Goal: Register for event/course

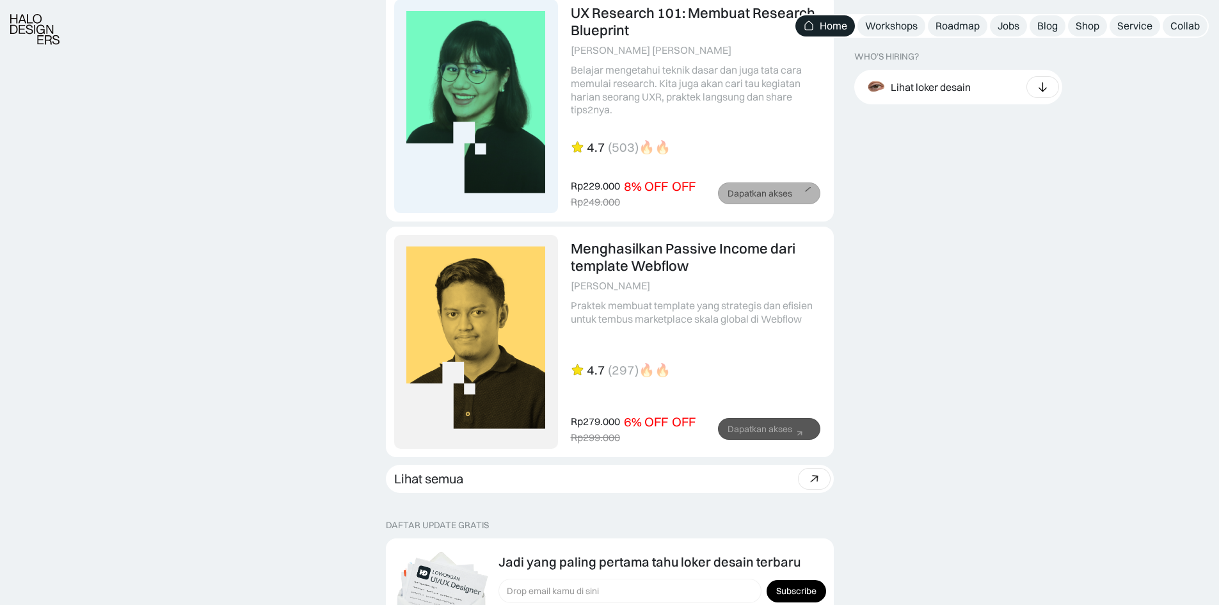
scroll to position [3856, 0]
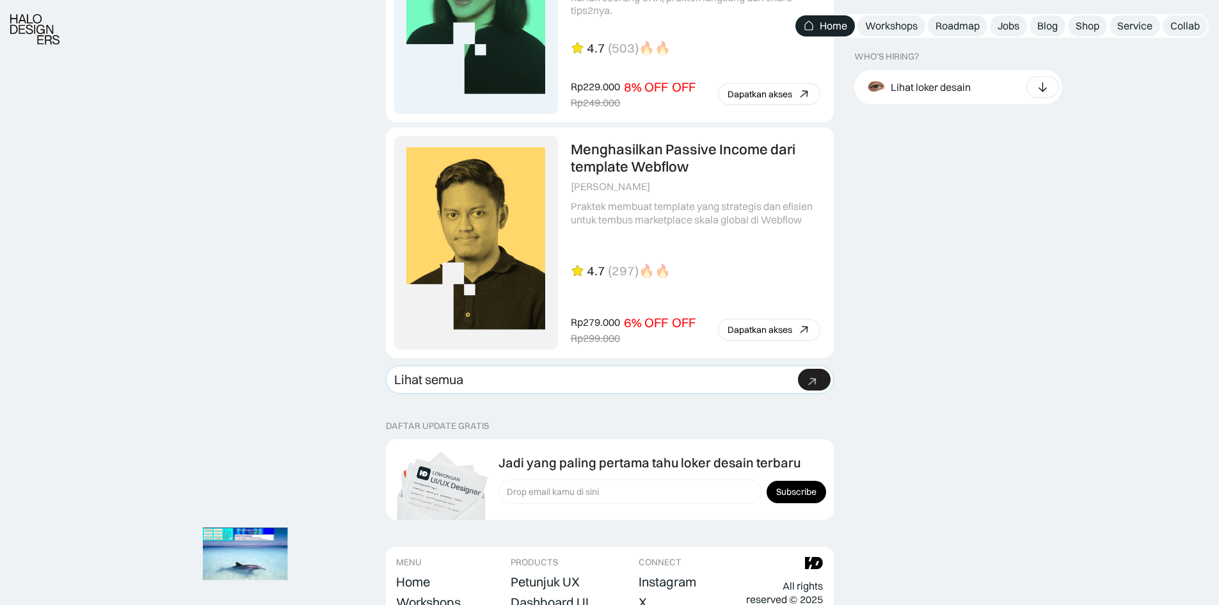
click at [813, 384] on icon at bounding box center [812, 381] width 19 height 19
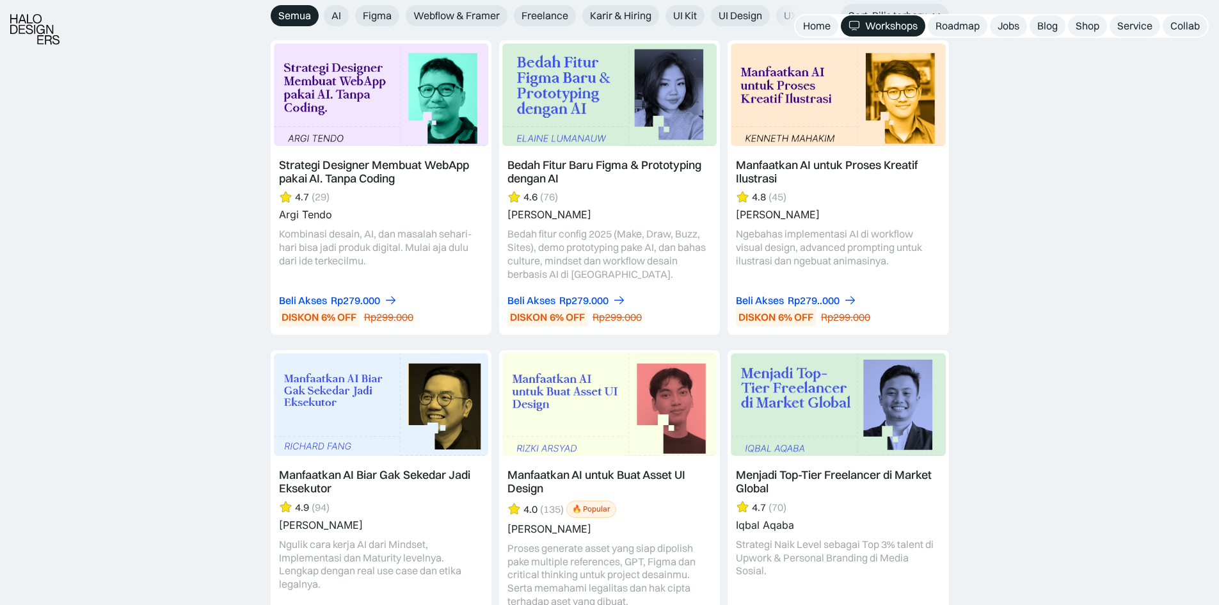
scroll to position [2496, 0]
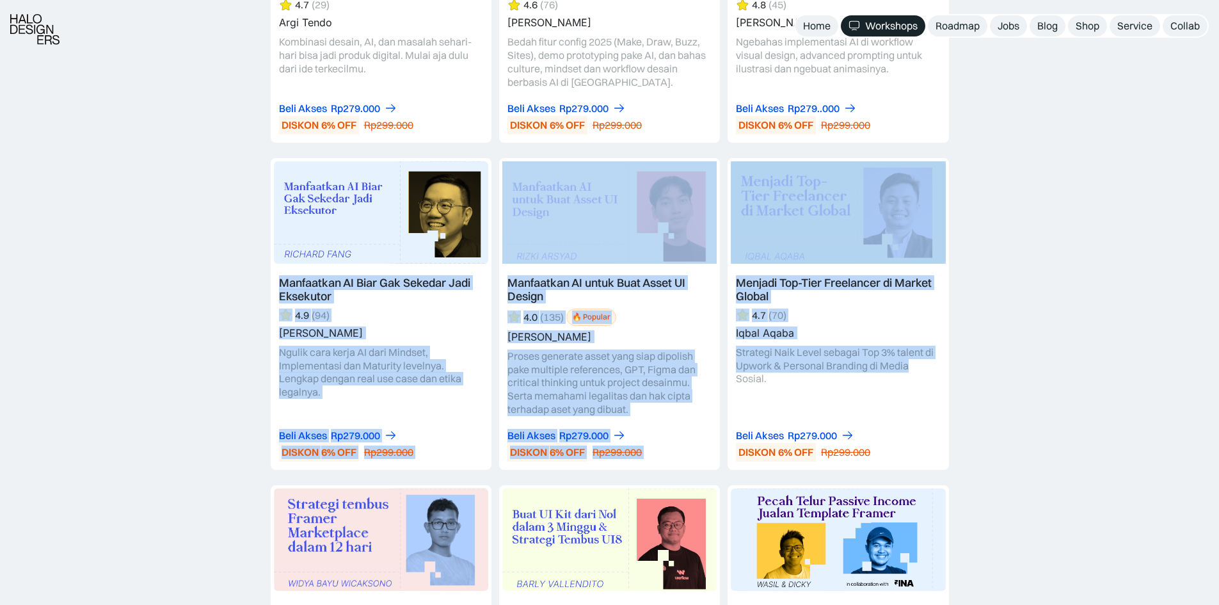
drag, startPoint x: 205, startPoint y: 257, endPoint x: 981, endPoint y: 354, distance: 781.2
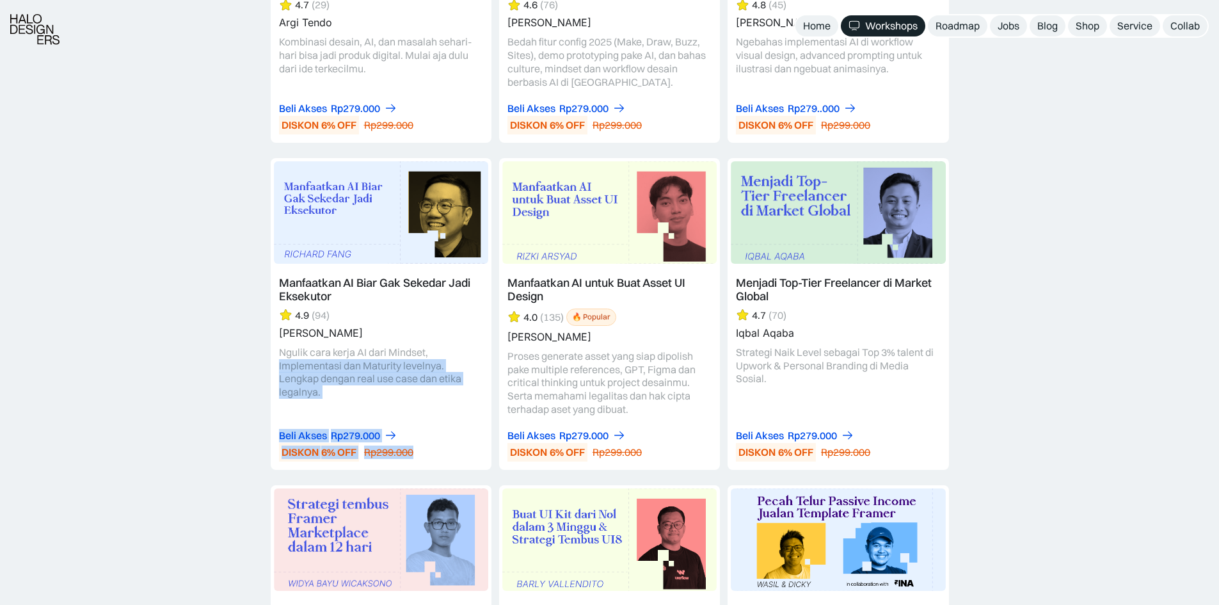
drag, startPoint x: 157, startPoint y: 347, endPoint x: 633, endPoint y: 360, distance: 475.7
click at [633, 360] on link at bounding box center [609, 314] width 221 height 312
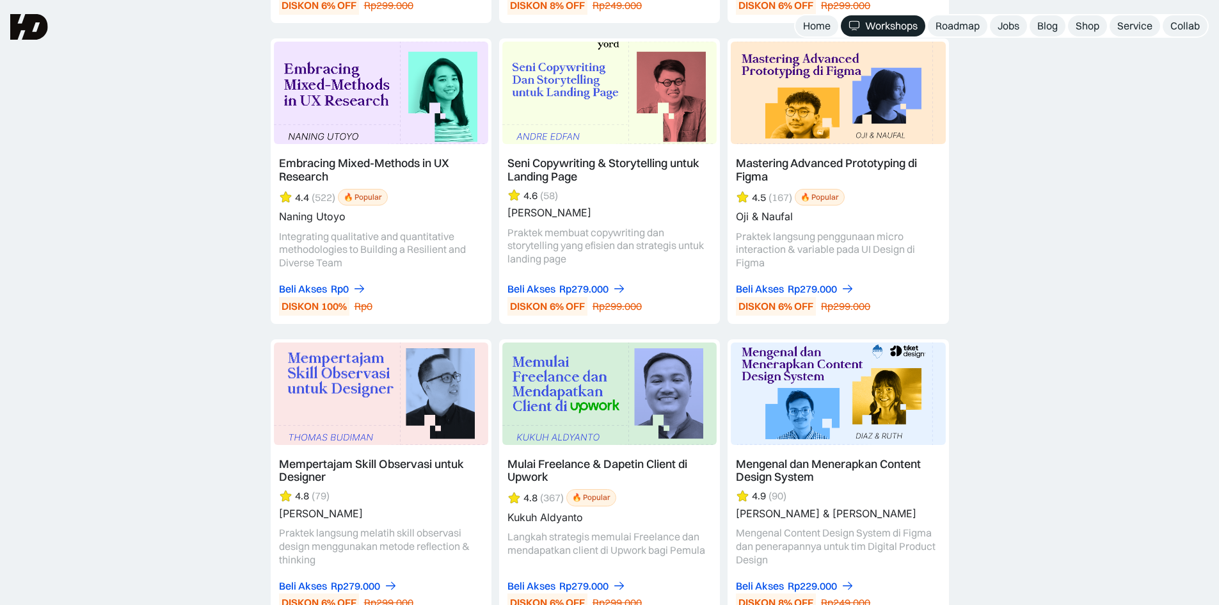
scroll to position [3840, 0]
drag, startPoint x: 188, startPoint y: 228, endPoint x: 191, endPoint y: 237, distance: 9.5
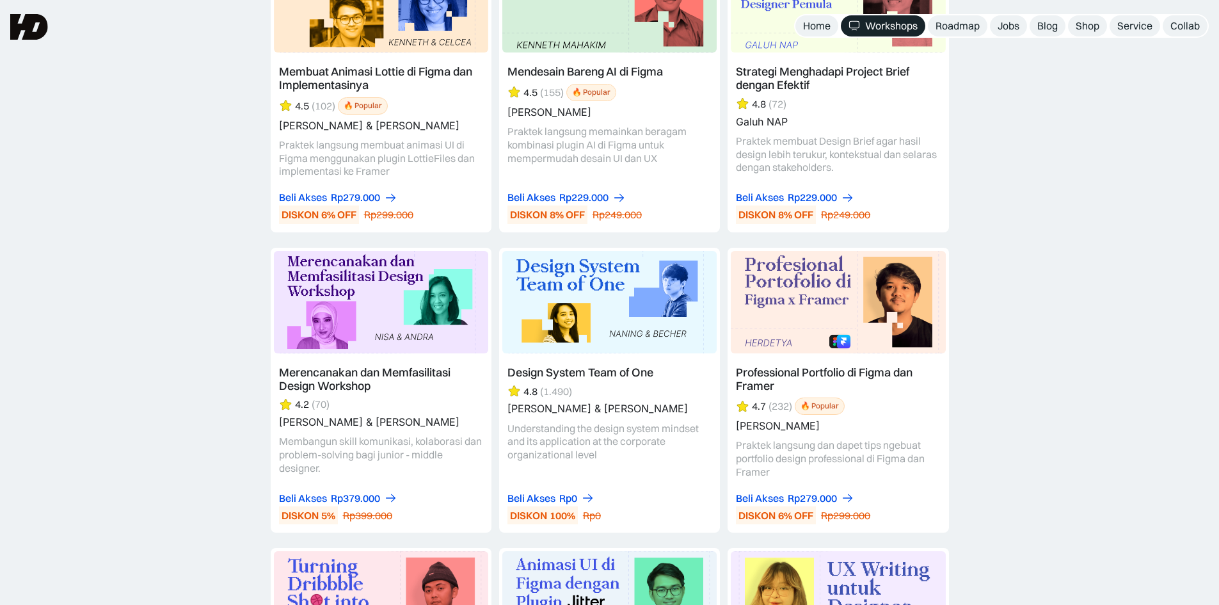
scroll to position [4416, 0]
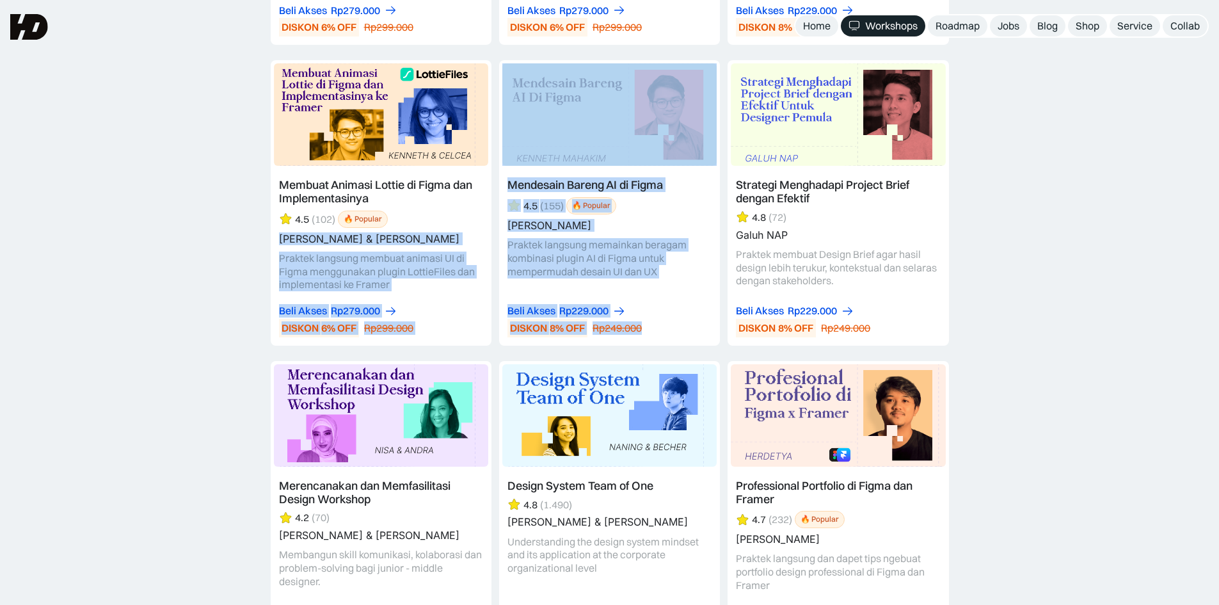
drag, startPoint x: 215, startPoint y: 221, endPoint x: 836, endPoint y: 266, distance: 622.4
click at [836, 266] on div "Semua Semua AI Figma Webflow & Framer Freelance Karir & Hiring UI Kit UI Design…" at bounding box center [609, 198] width 1219 height 4612
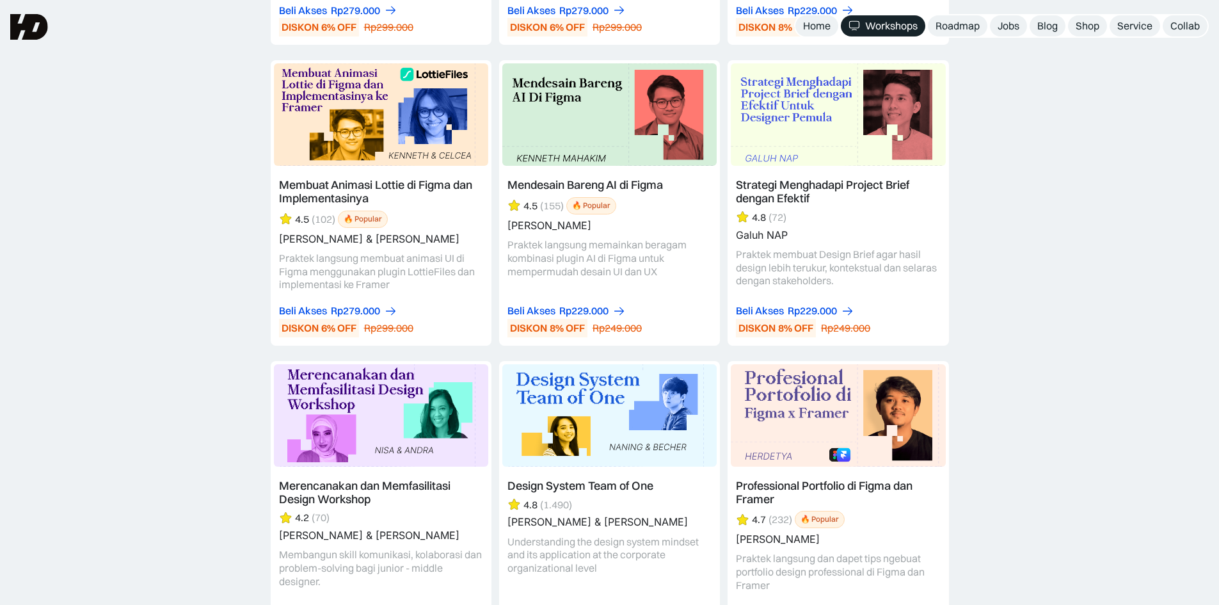
drag, startPoint x: 1012, startPoint y: 268, endPoint x: 940, endPoint y: 249, distance: 74.7
click at [995, 259] on div "Semua Semua AI Figma Webflow & Framer Freelance Karir & Hiring UI Kit UI Design…" at bounding box center [609, 198] width 1219 height 4612
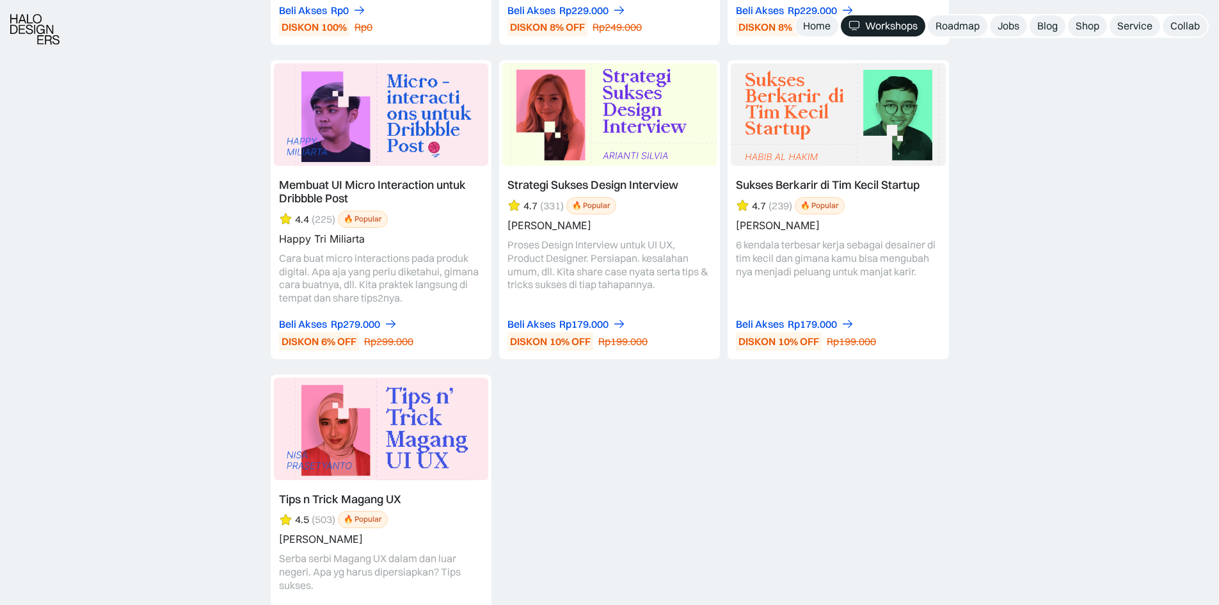
scroll to position [6336, 0]
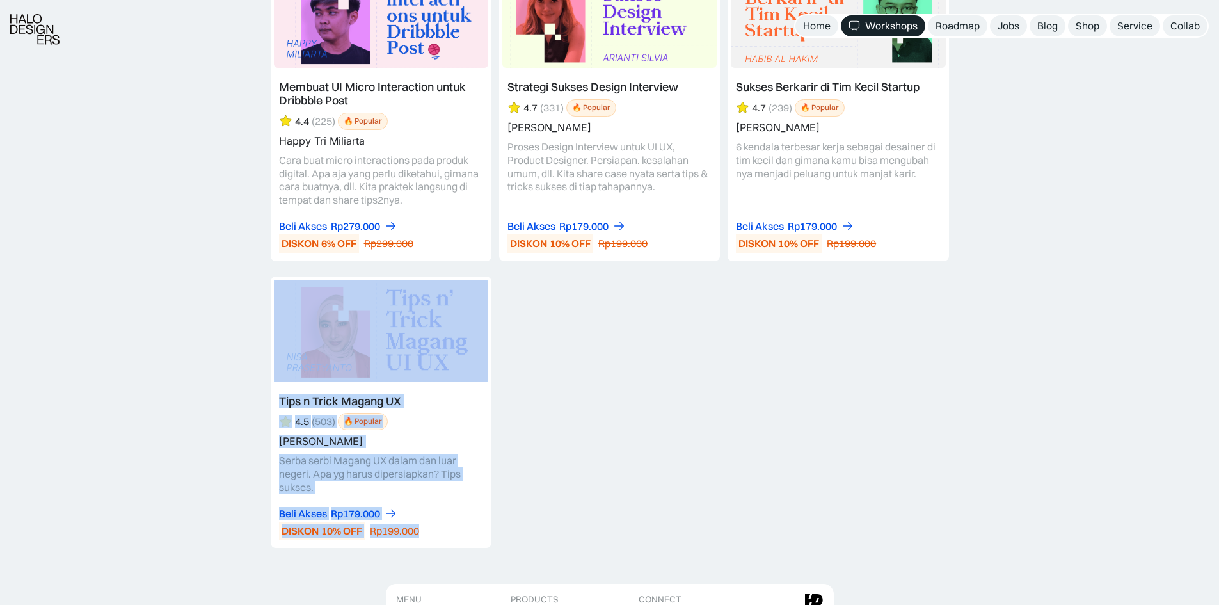
drag, startPoint x: 532, startPoint y: 517, endPoint x: 431, endPoint y: 467, distance: 112.2
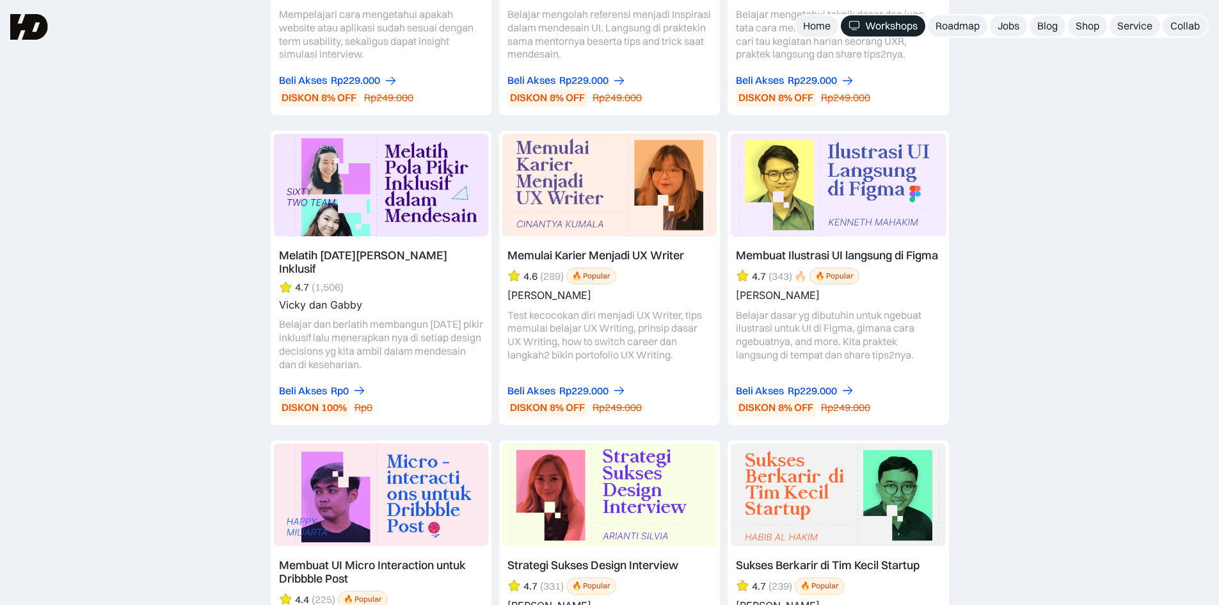
scroll to position [5760, 0]
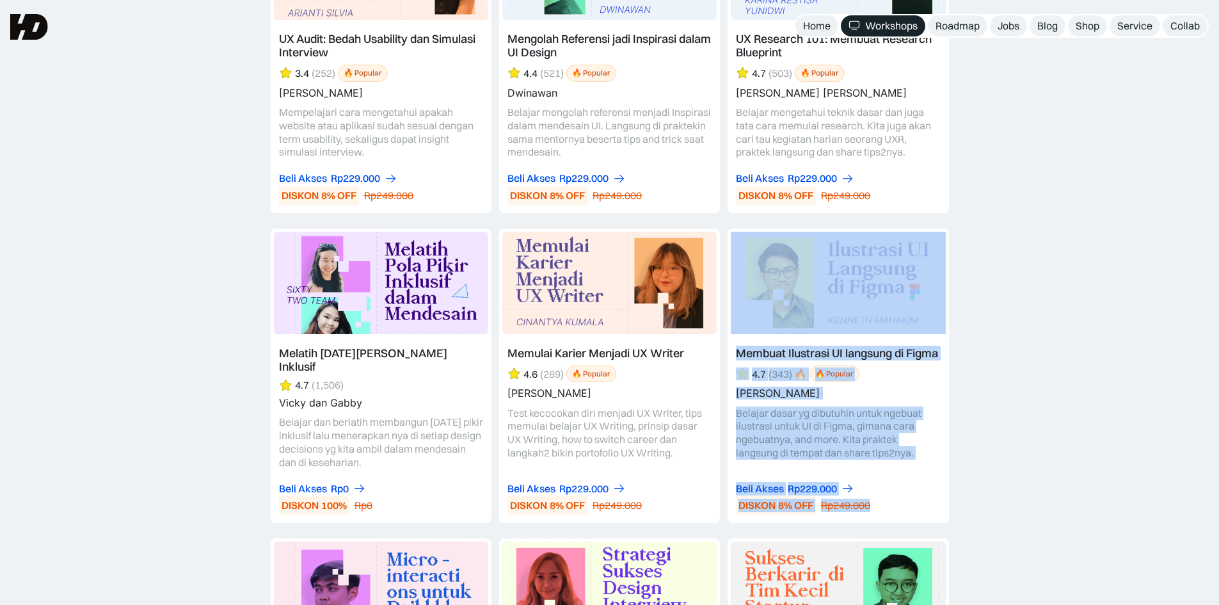
drag, startPoint x: 984, startPoint y: 470, endPoint x: 891, endPoint y: 445, distance: 96.7
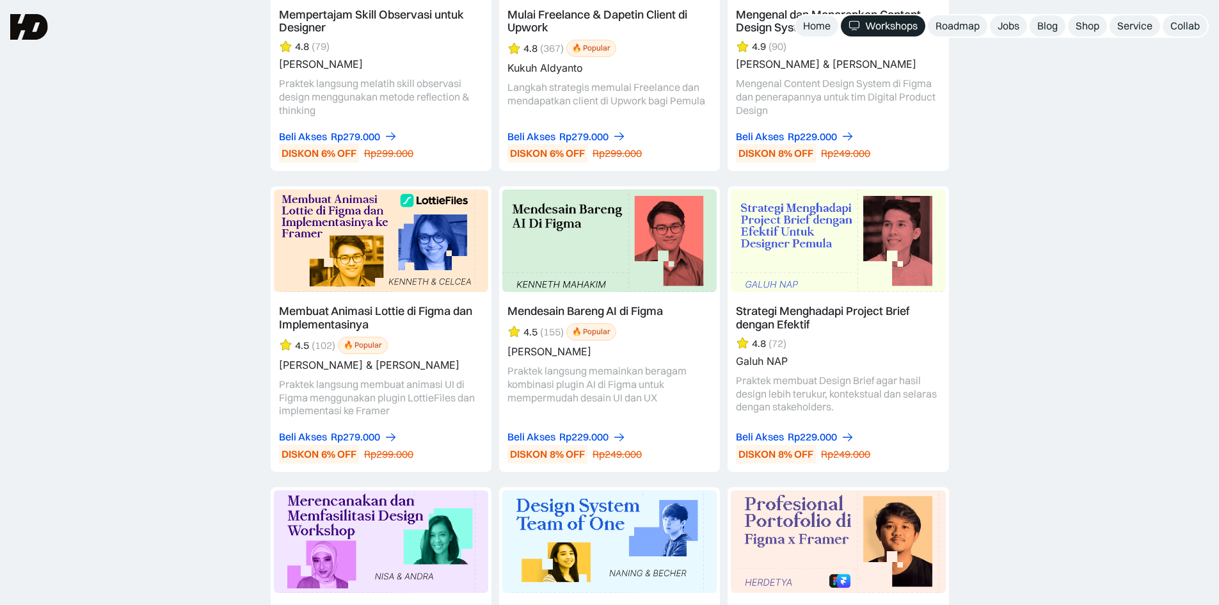
scroll to position [4288, 0]
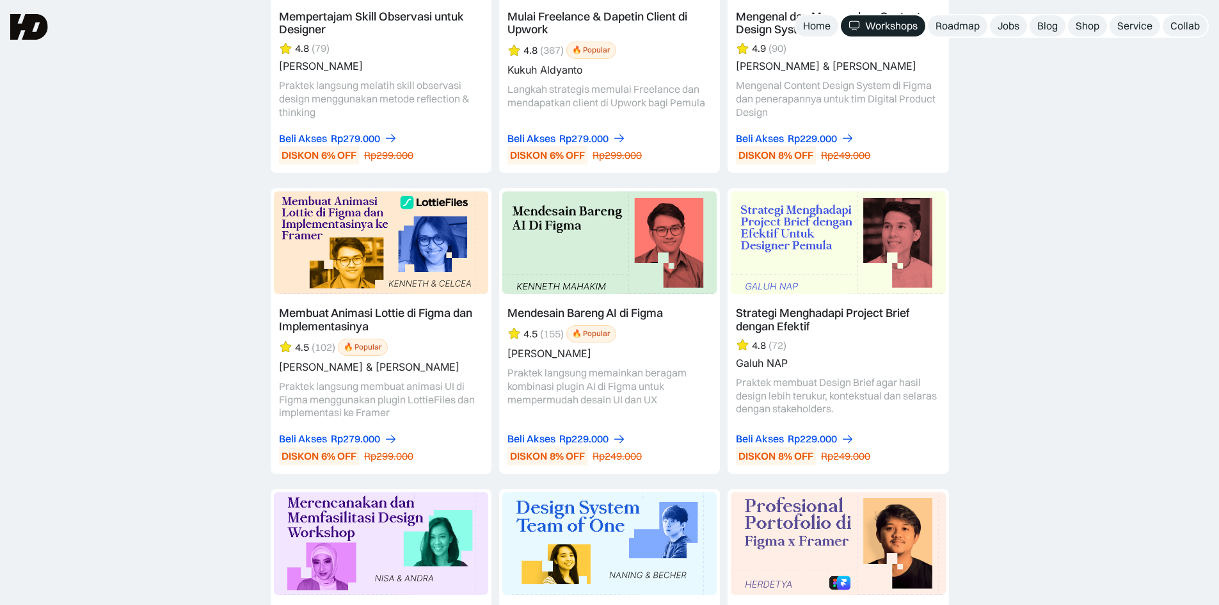
click at [691, 340] on link at bounding box center [609, 330] width 221 height 285
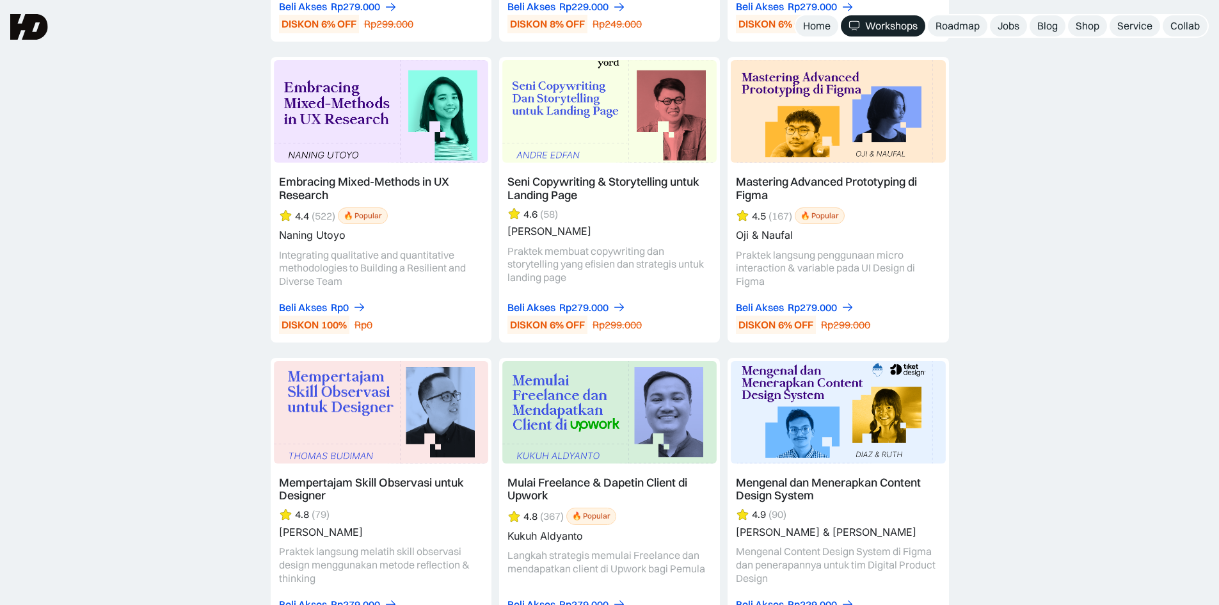
scroll to position [3712, 0]
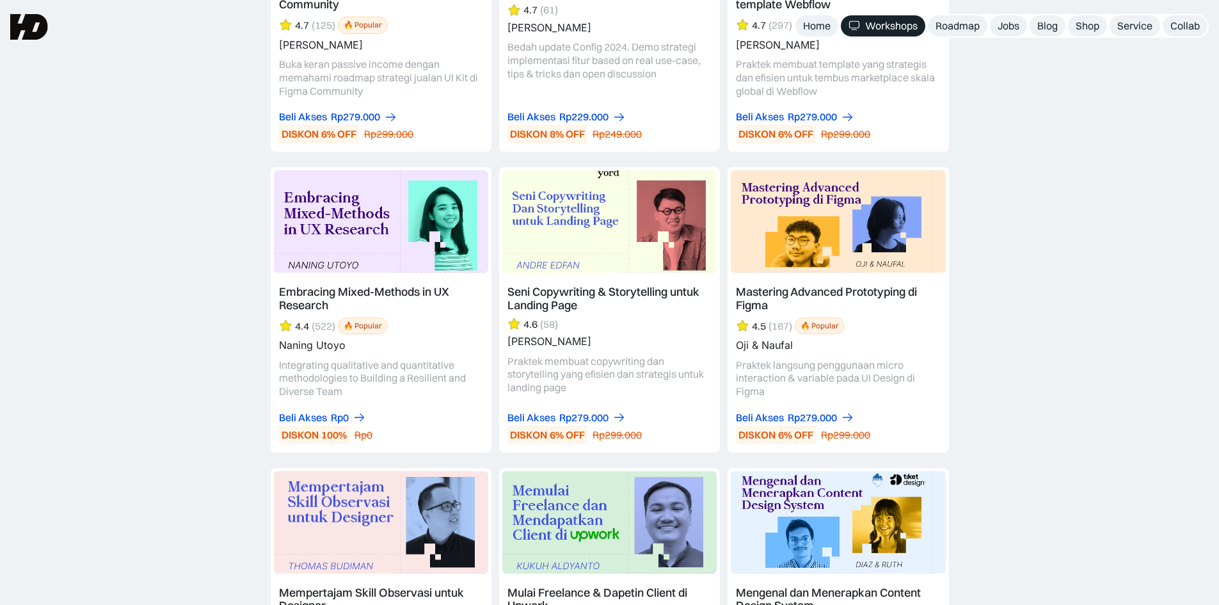
click at [373, 303] on link at bounding box center [381, 309] width 221 height 285
click at [876, 274] on link at bounding box center [838, 309] width 221 height 285
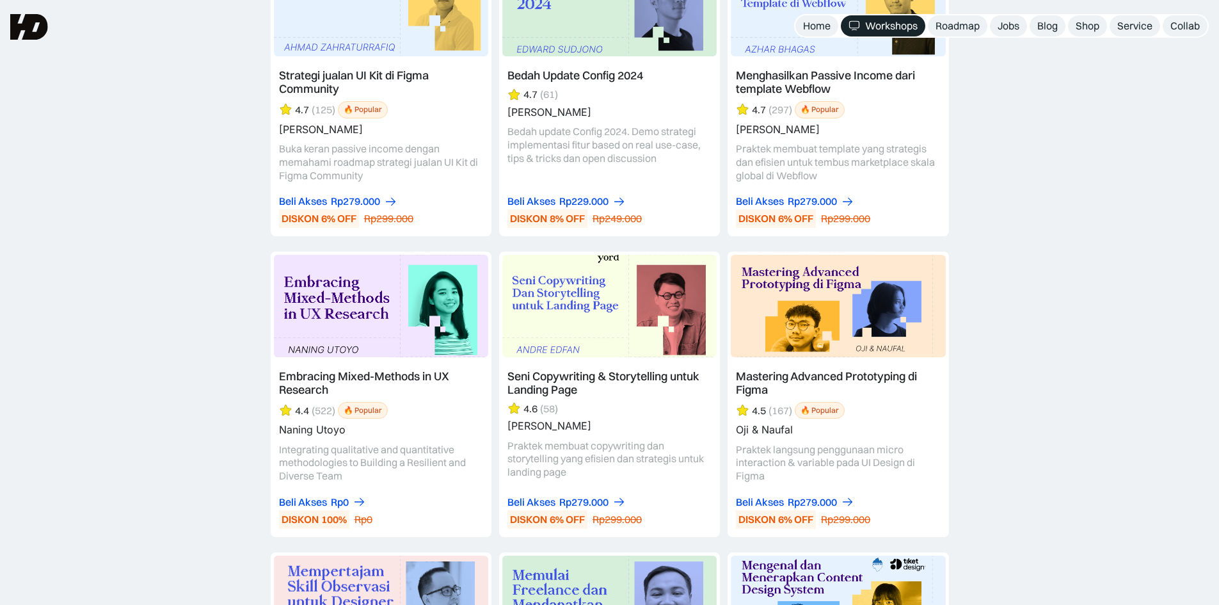
scroll to position [3520, 0]
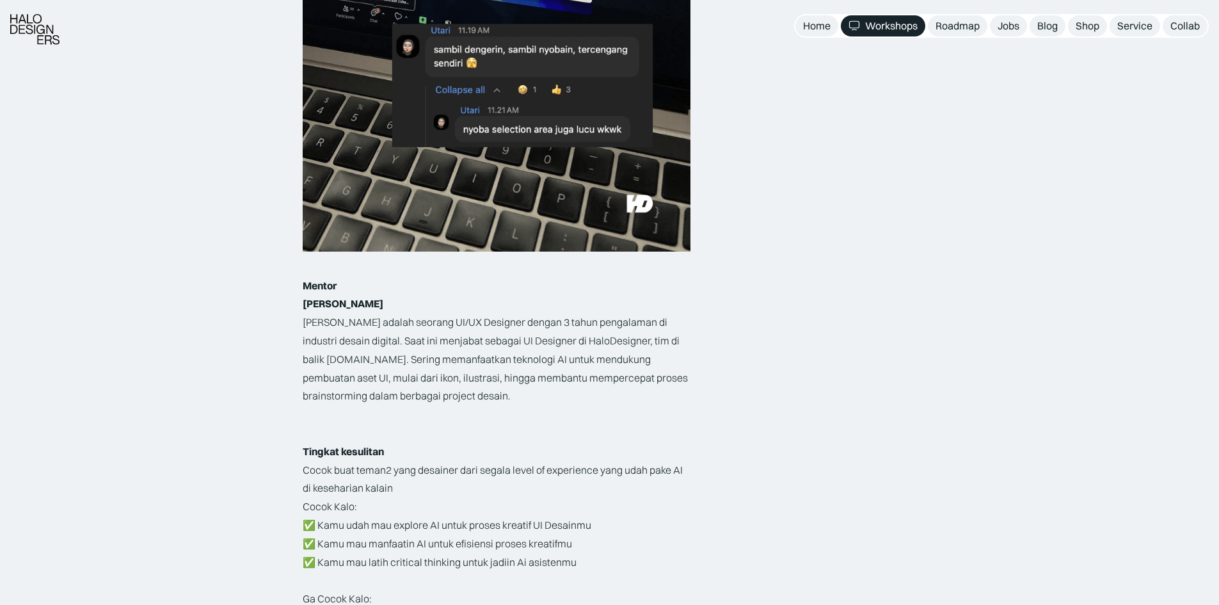
scroll to position [1856, 0]
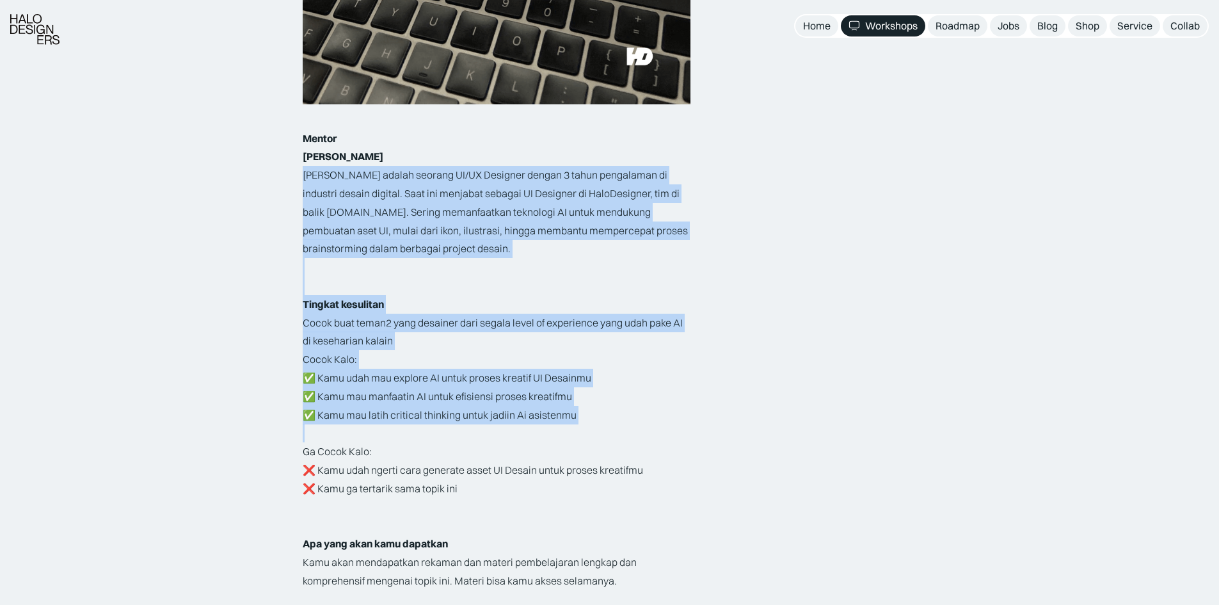
drag, startPoint x: 265, startPoint y: 174, endPoint x: 478, endPoint y: 449, distance: 348.1
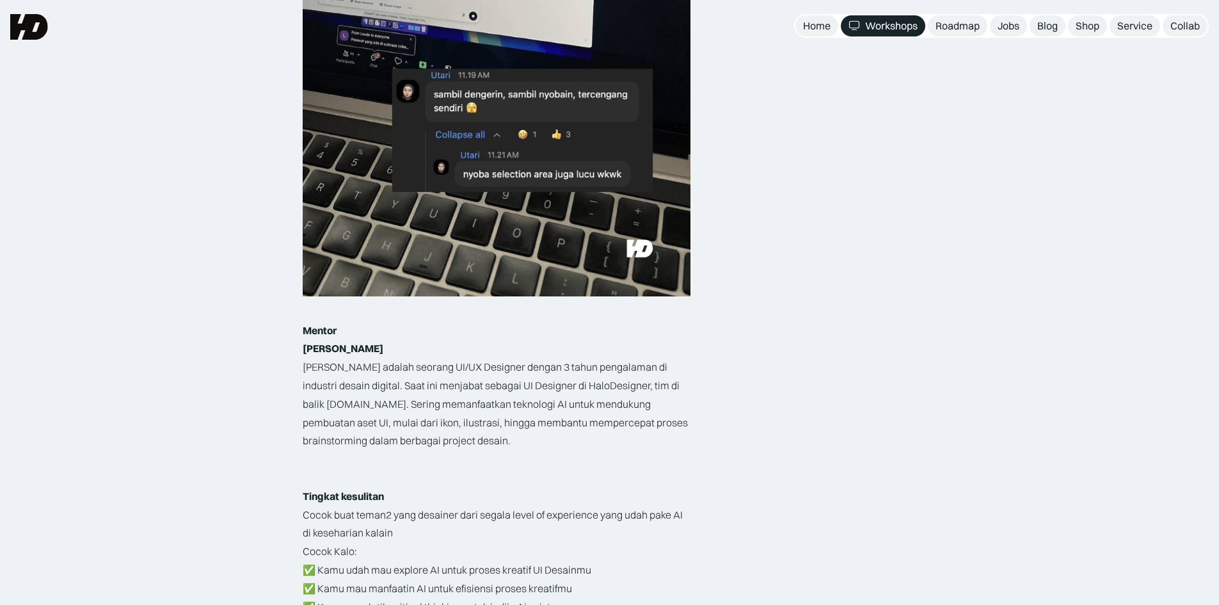
click at [748, 366] on div "Rp279.000 DISKON 6% OFF Rp299.000 AKSES SELAMANYA Slot Terbatas Rp279.000 6% OF…" at bounding box center [810, 89] width 214 height 3054
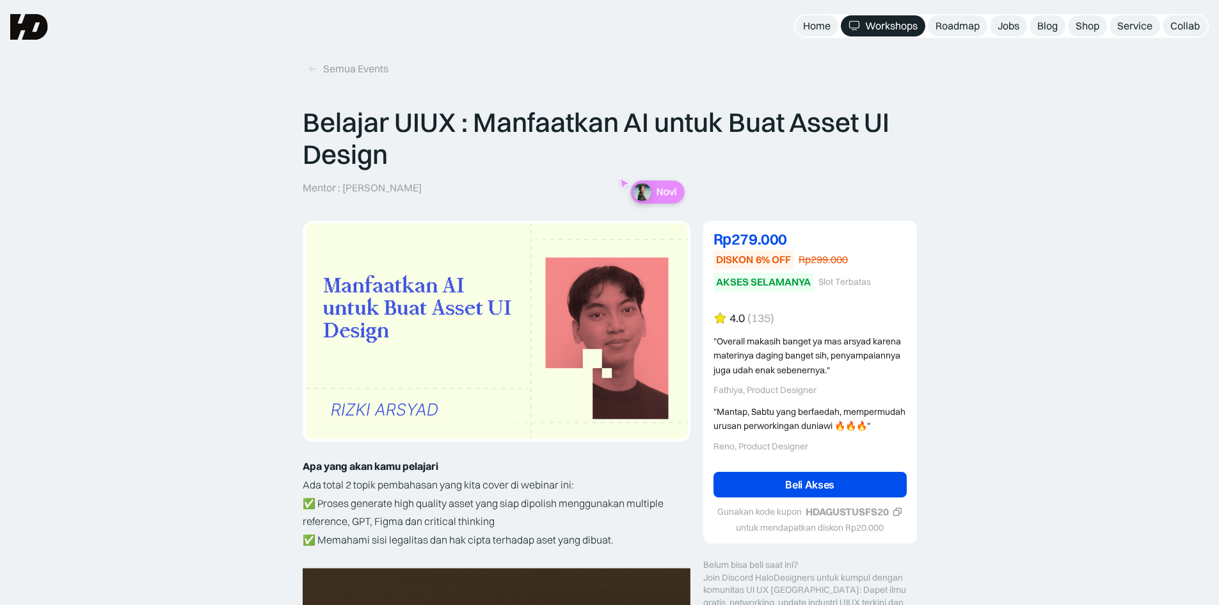
scroll to position [0, 0]
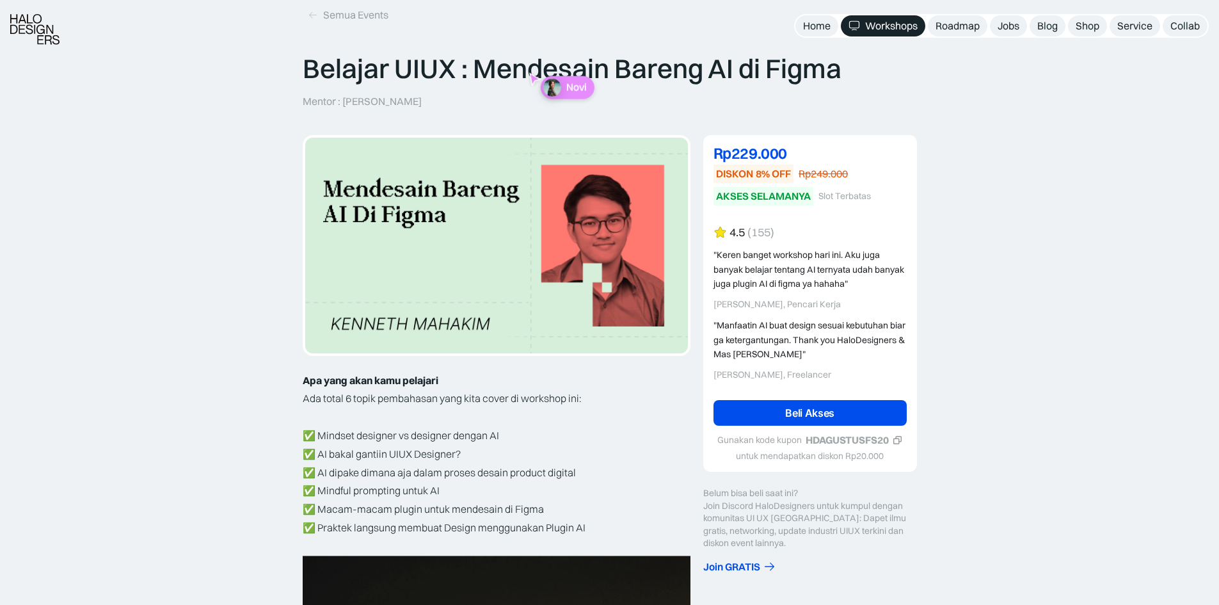
scroll to position [128, 0]
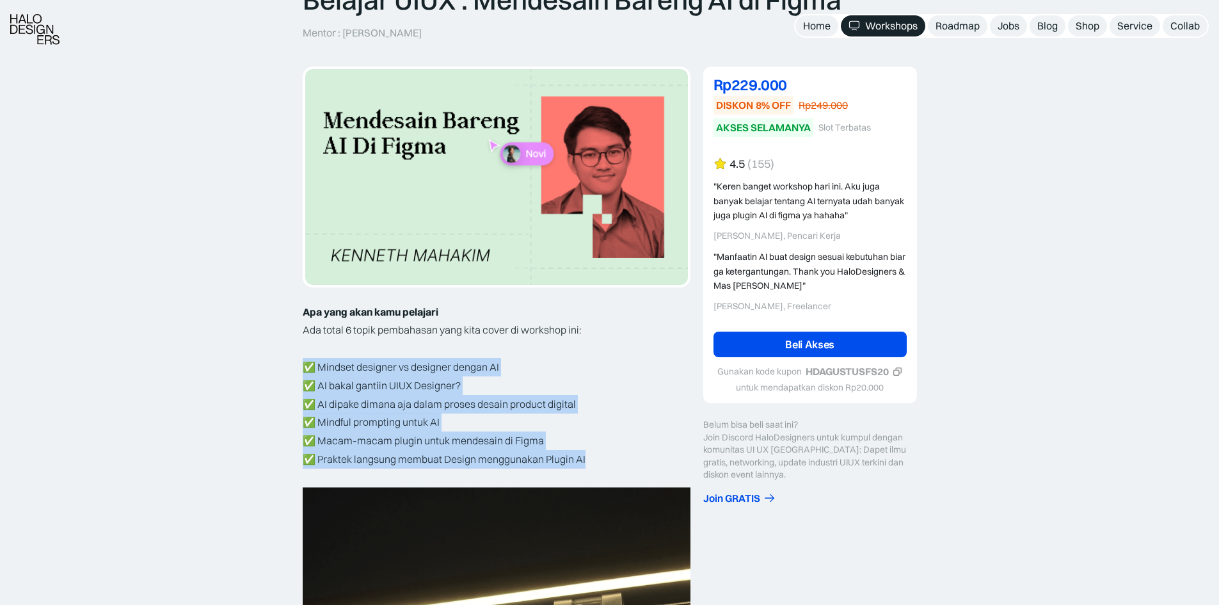
drag, startPoint x: 292, startPoint y: 362, endPoint x: 604, endPoint y: 452, distance: 324.9
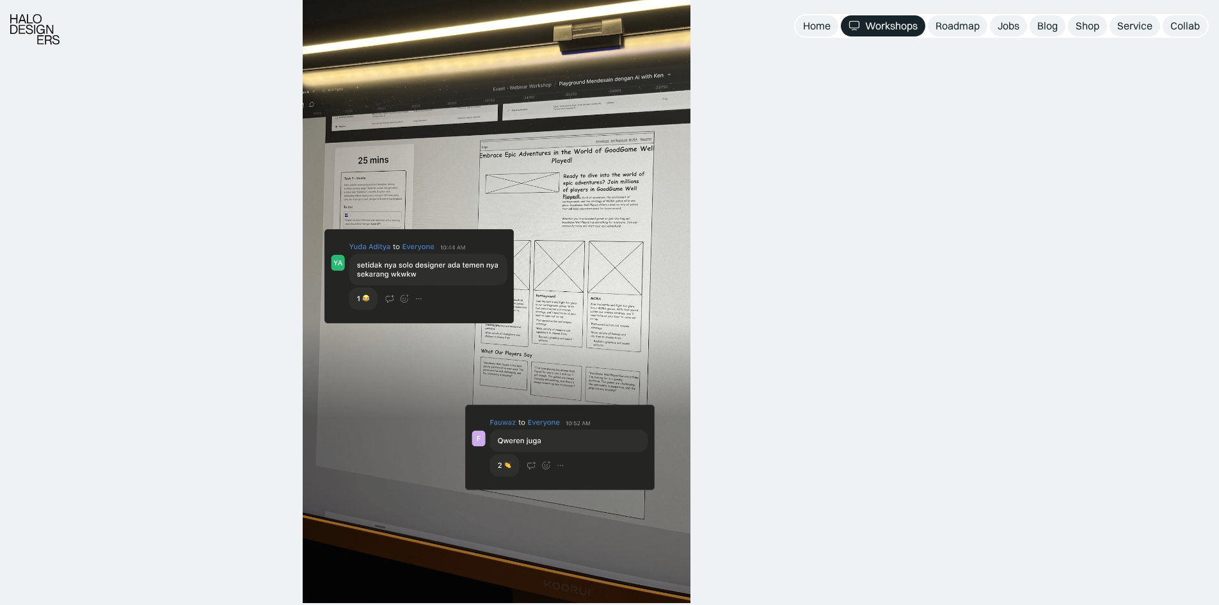
scroll to position [704, 0]
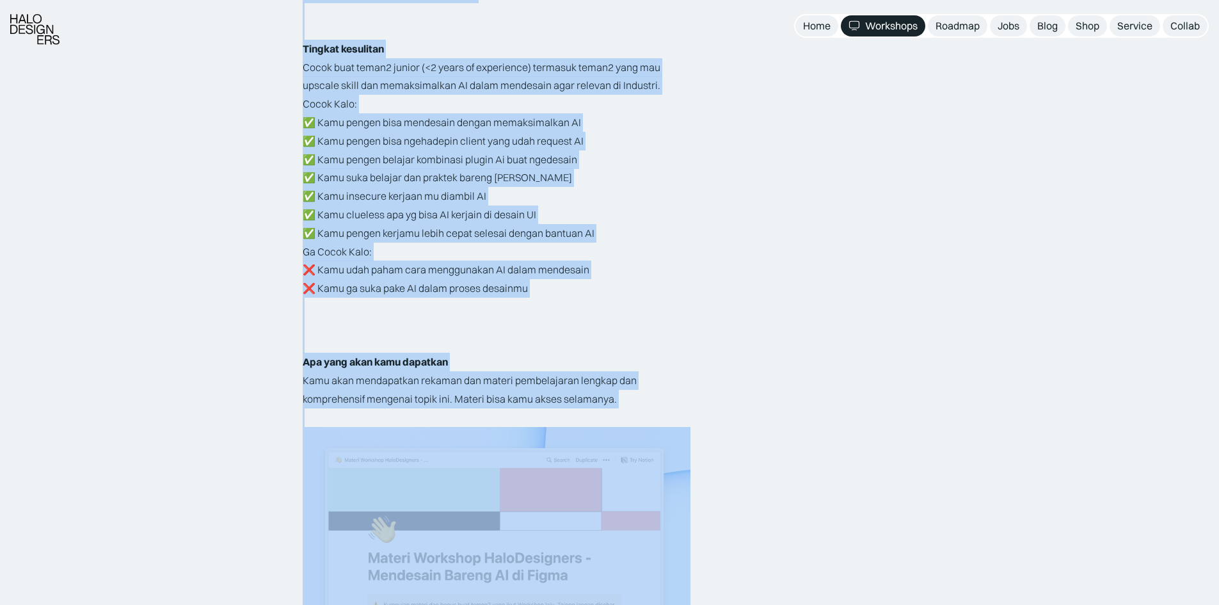
scroll to position [2304, 0]
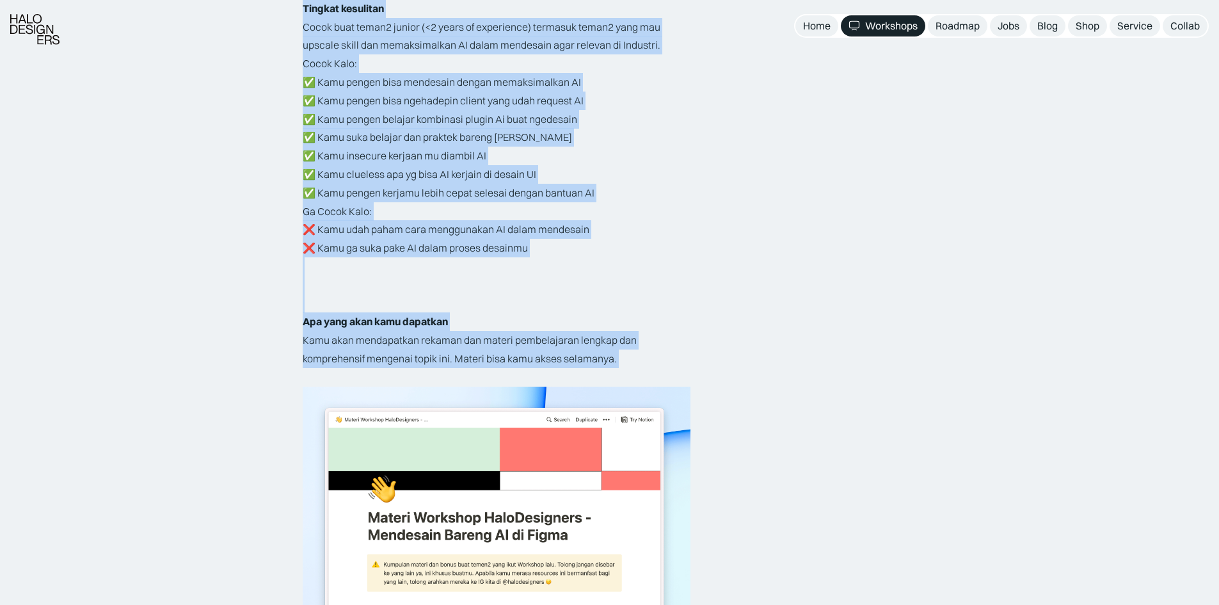
drag, startPoint x: 225, startPoint y: 184, endPoint x: 692, endPoint y: 356, distance: 497.6
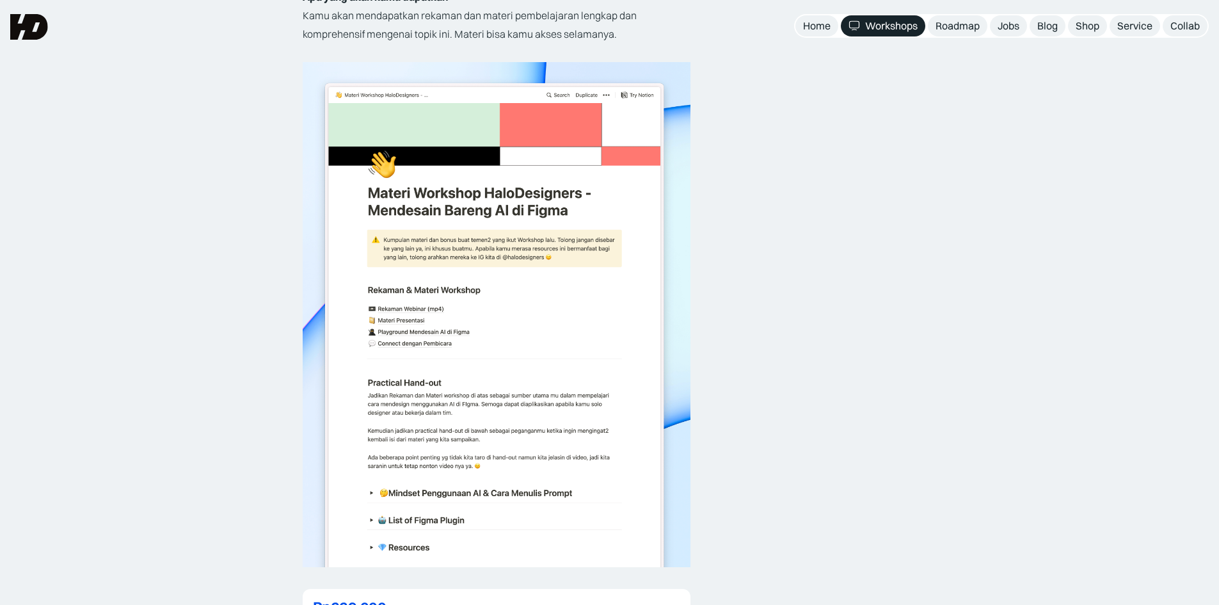
scroll to position [2624, 0]
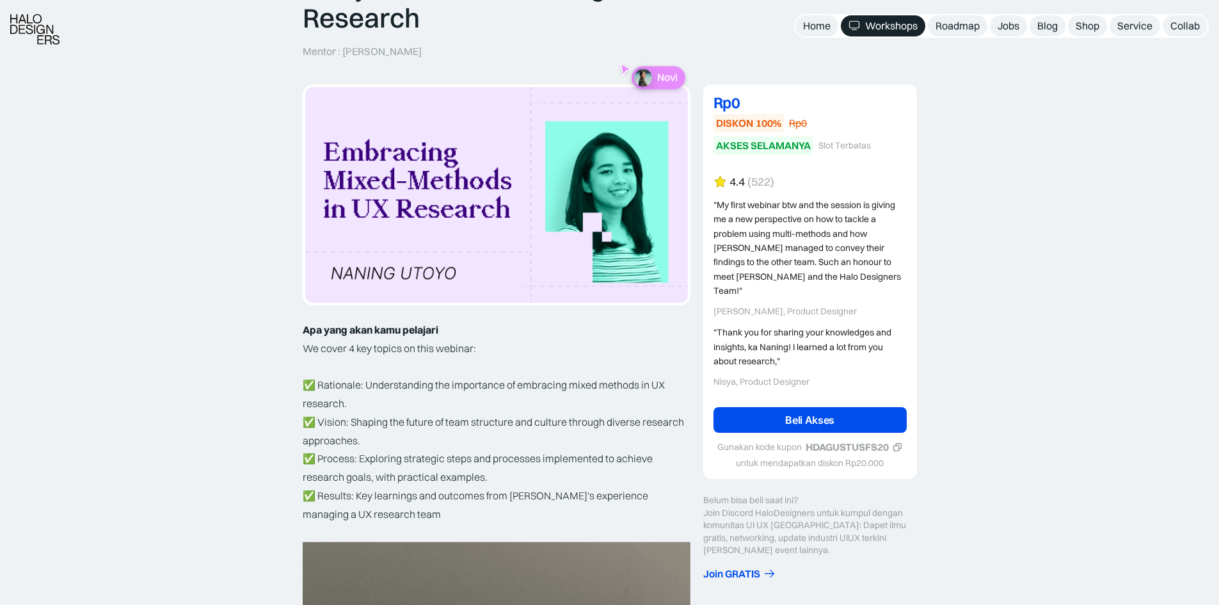
scroll to position [256, 0]
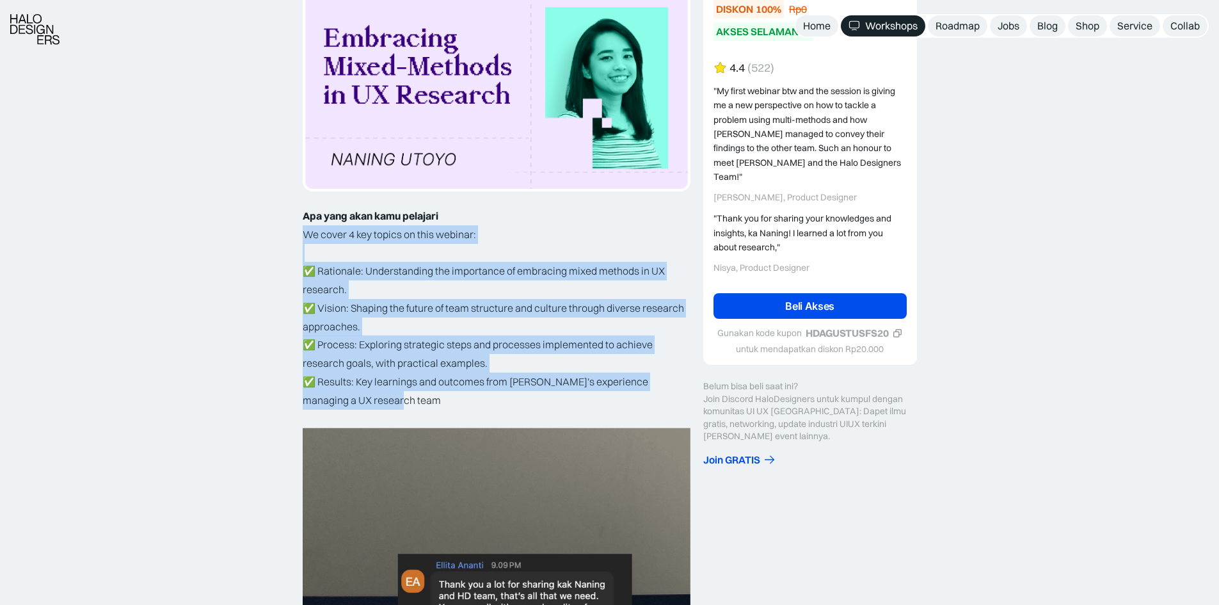
drag, startPoint x: 282, startPoint y: 228, endPoint x: 591, endPoint y: 396, distance: 351.1
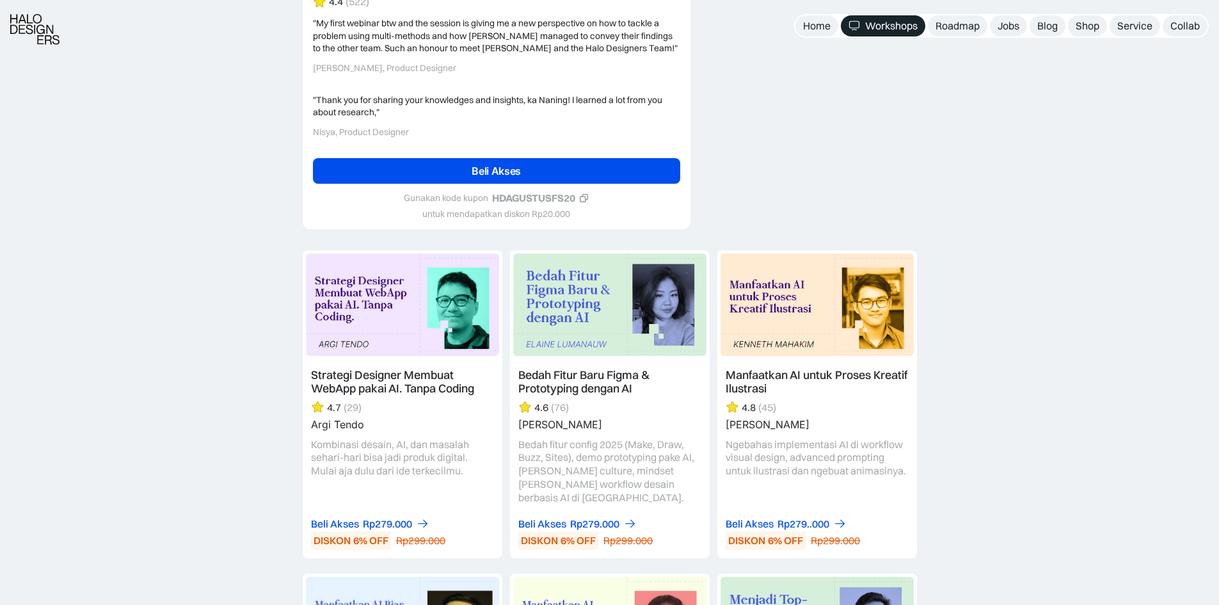
scroll to position [3200, 0]
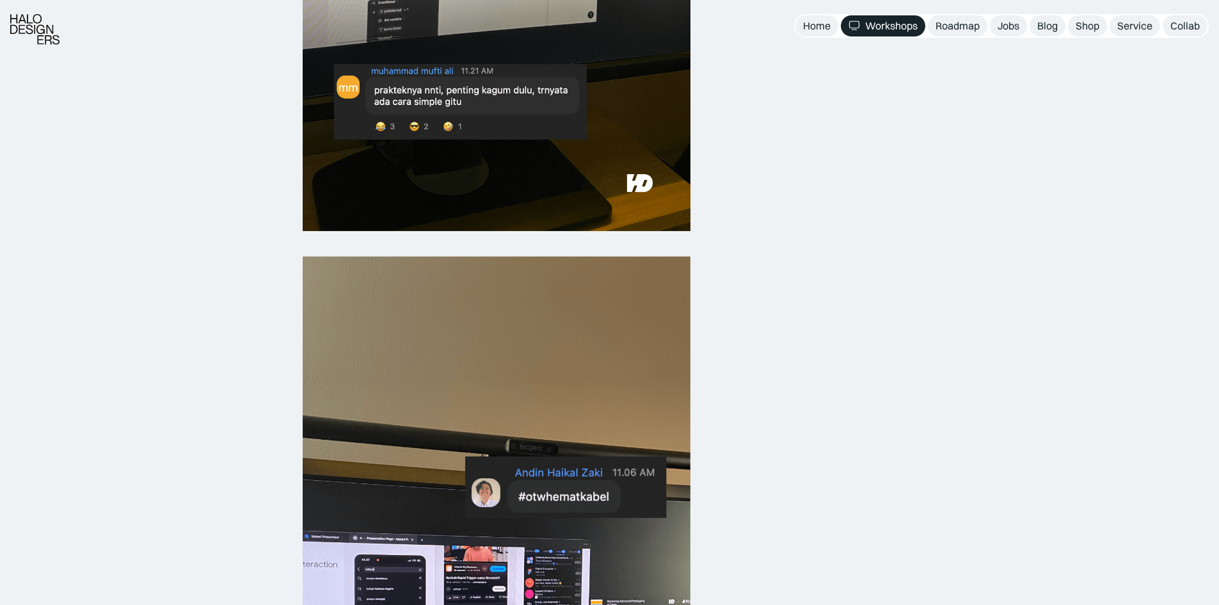
scroll to position [1344, 0]
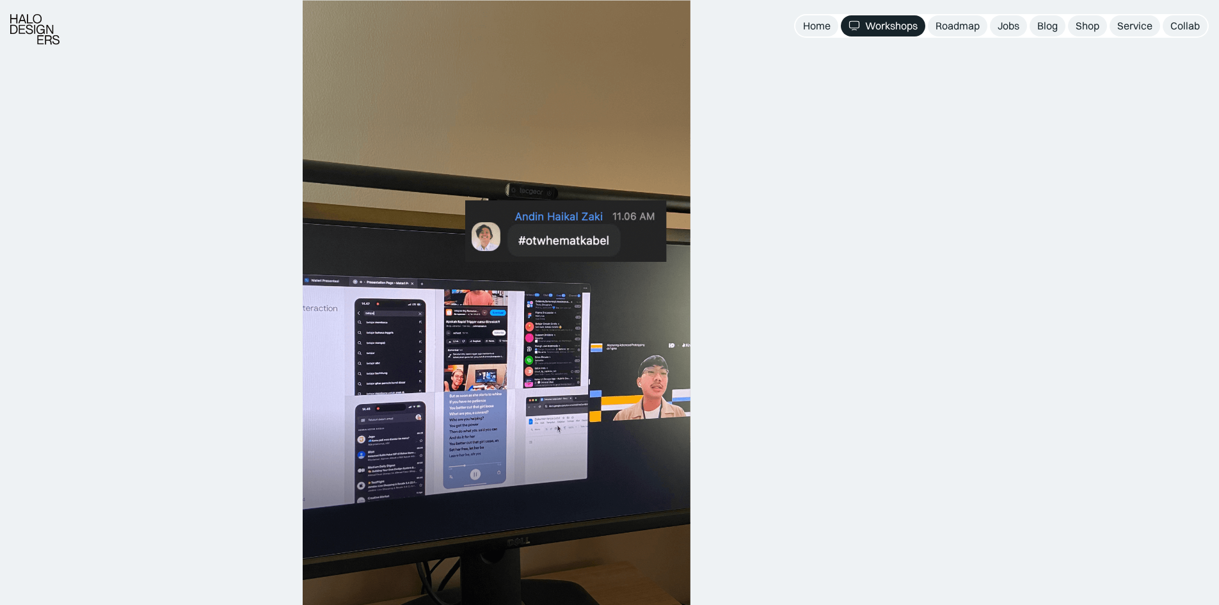
click at [587, 398] on img at bounding box center [497, 345] width 388 height 691
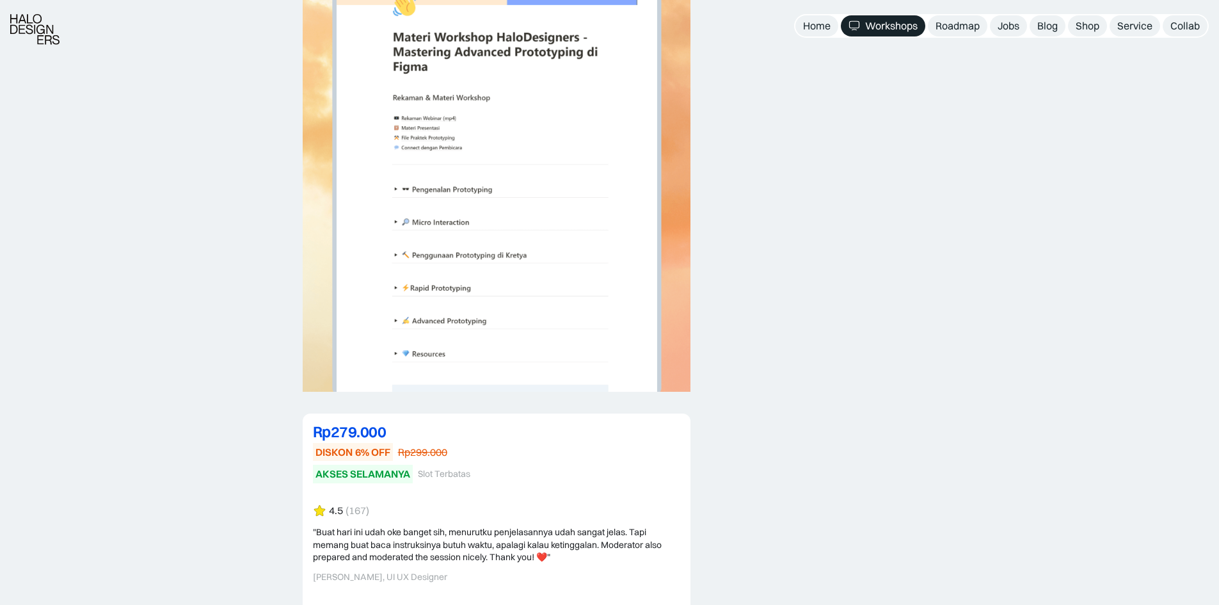
scroll to position [3008, 0]
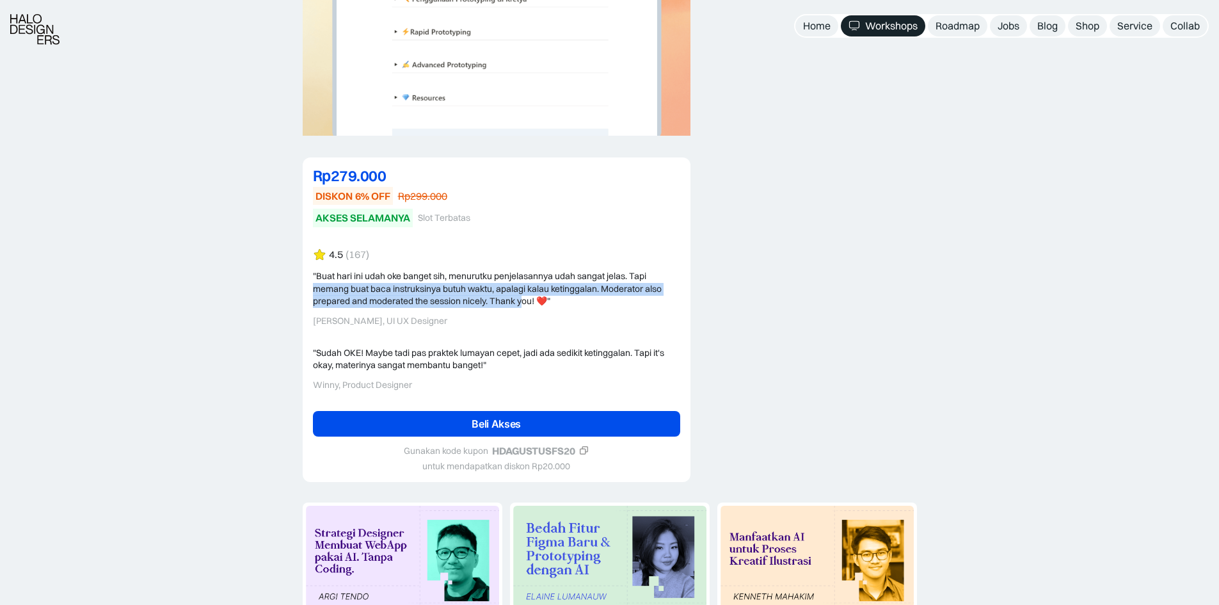
drag, startPoint x: 286, startPoint y: 284, endPoint x: 523, endPoint y: 297, distance: 237.2
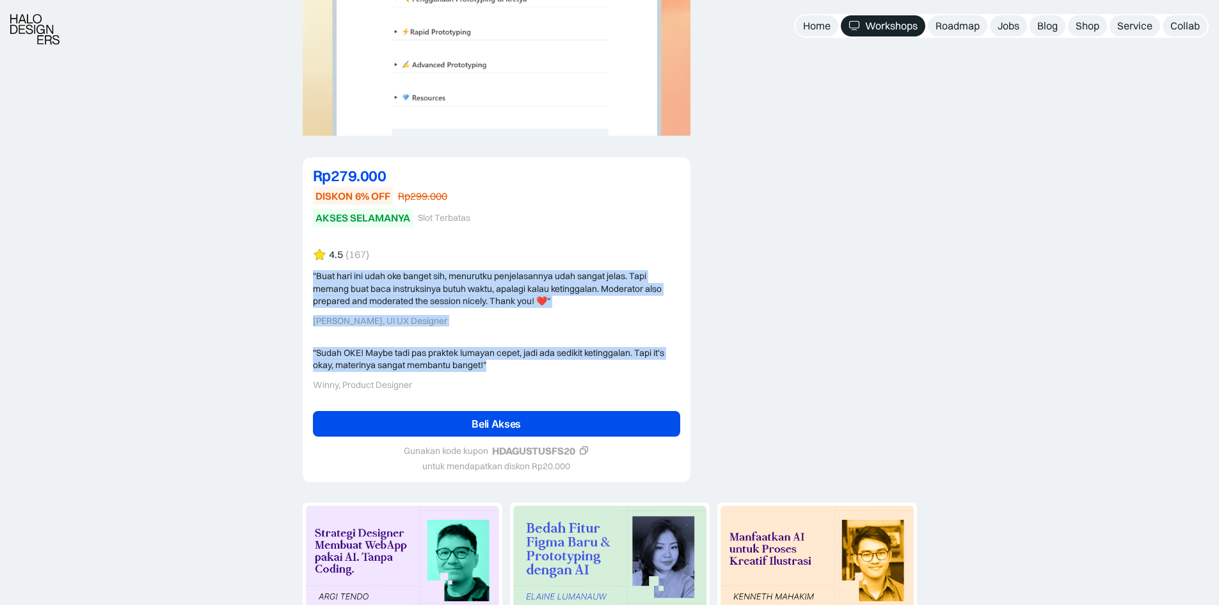
drag, startPoint x: 269, startPoint y: 270, endPoint x: 549, endPoint y: 371, distance: 297.2
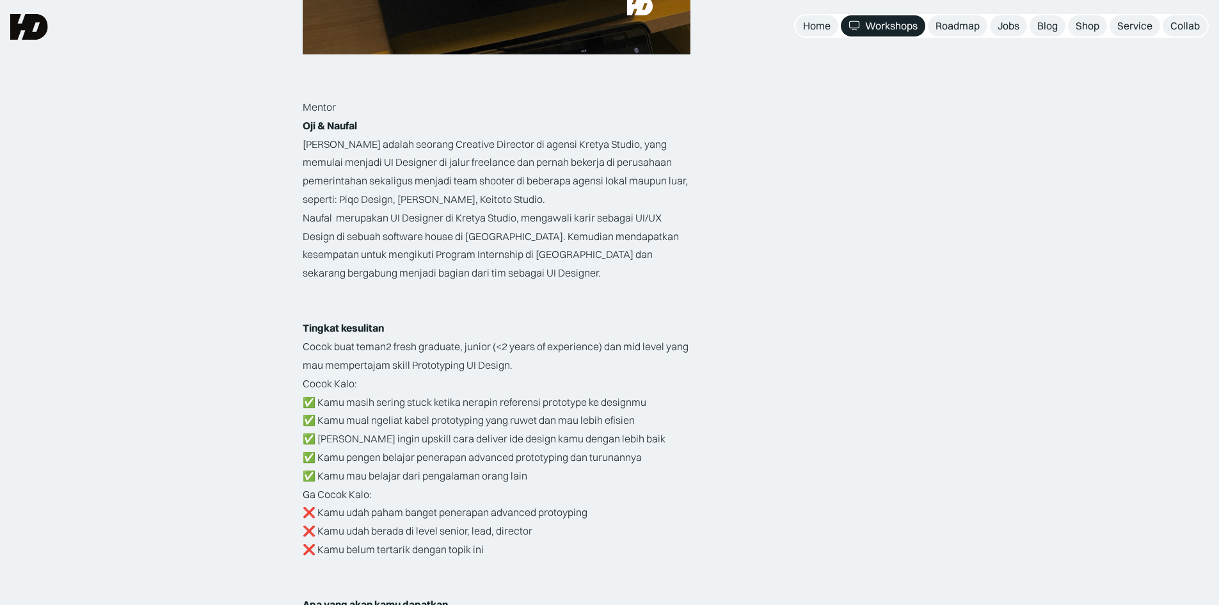
scroll to position [1792, 0]
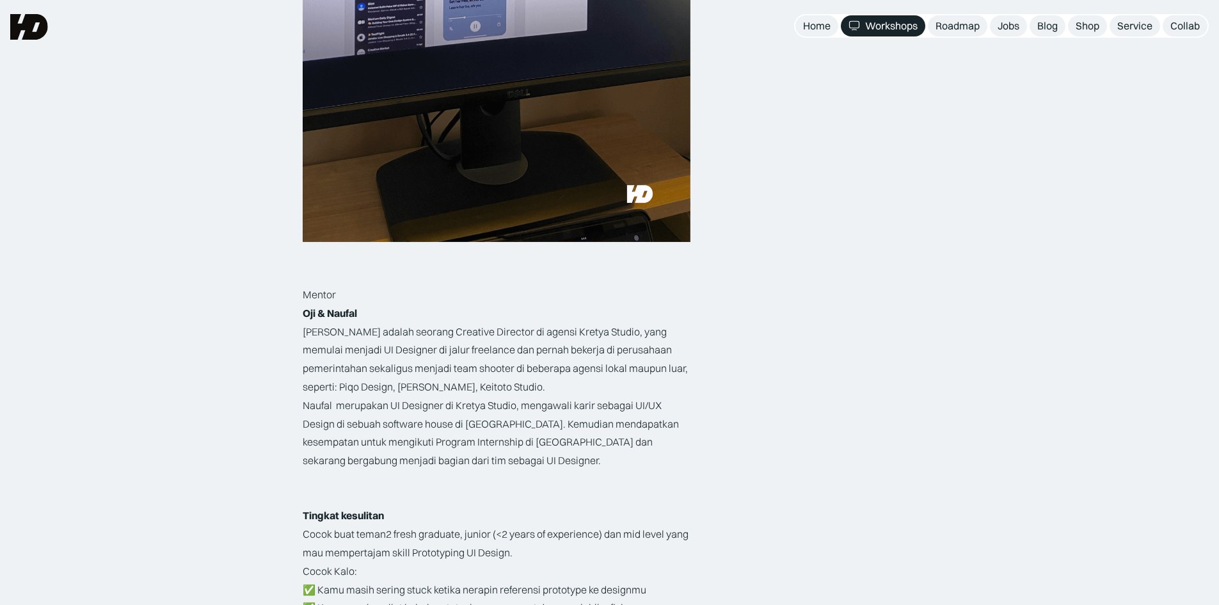
click at [885, 329] on div "Rp279.000 DISKON 6% OFF Rp299.000 AKSES SELAMANYA Slot Terbatas Rp279.000 6% OF…" at bounding box center [810, 66] width 214 height 3264
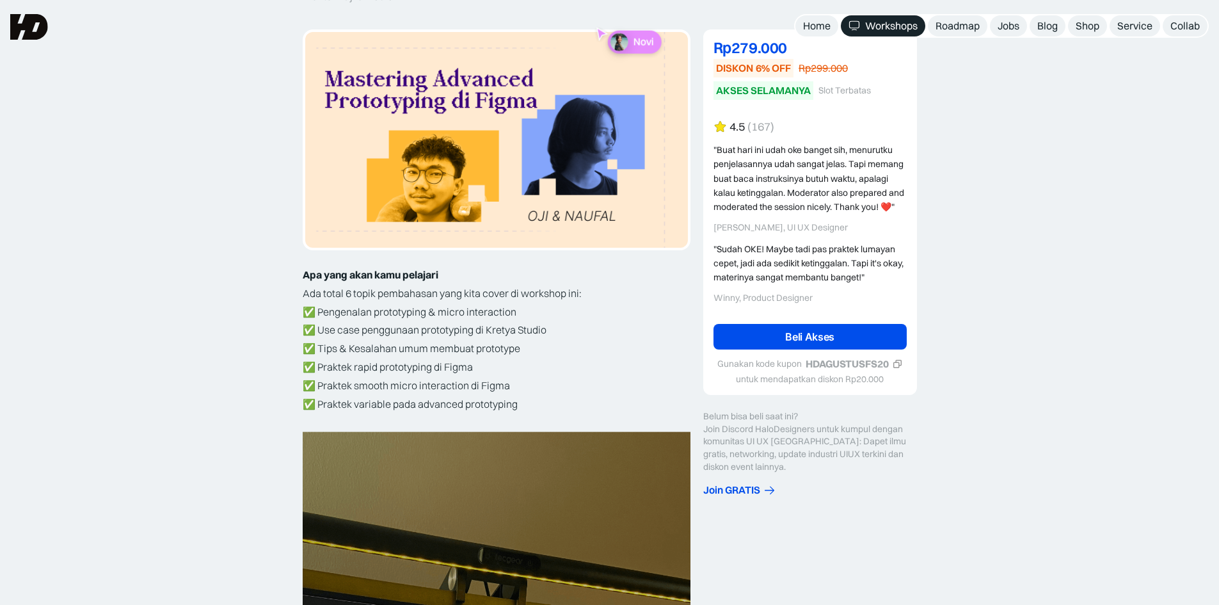
scroll to position [64, 0]
